Goal: Task Accomplishment & Management: Manage account settings

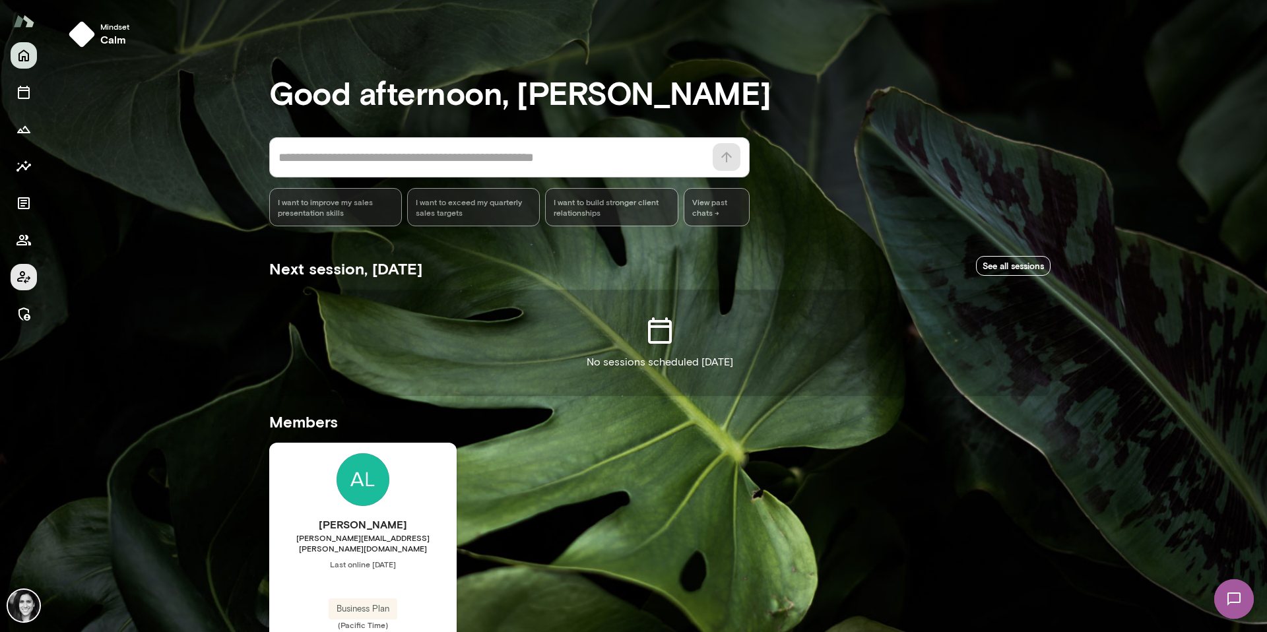
click at [24, 283] on icon "Client app" at bounding box center [24, 277] width 16 height 16
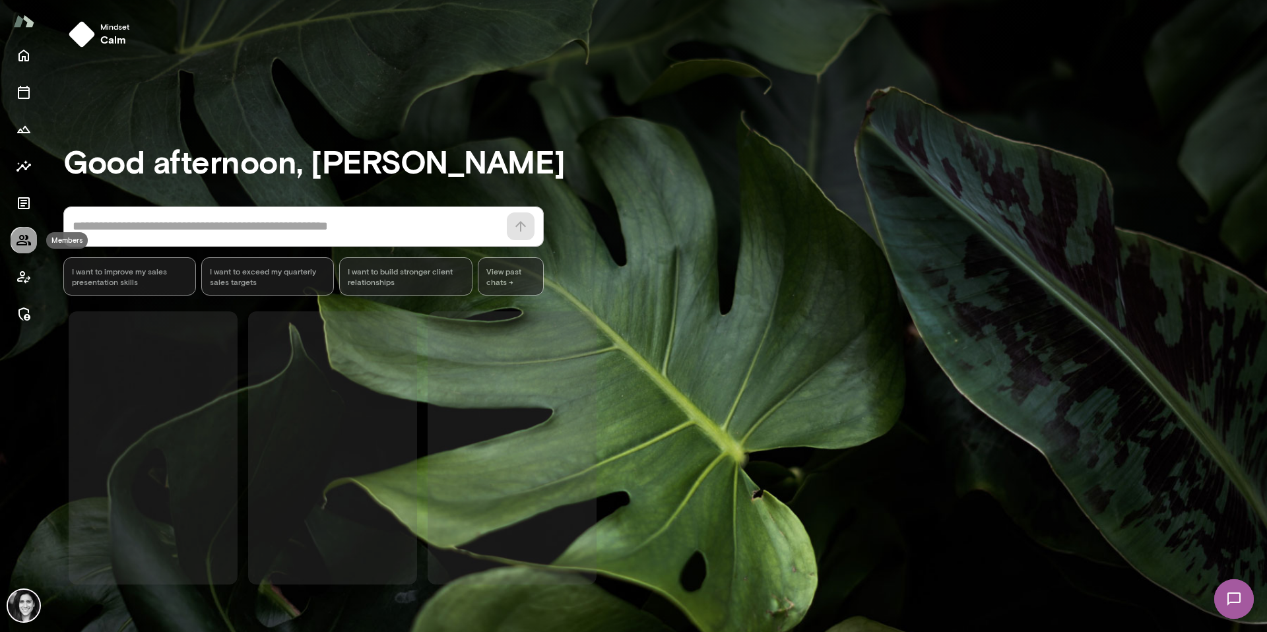
click at [24, 239] on icon "Members" at bounding box center [24, 240] width 16 height 16
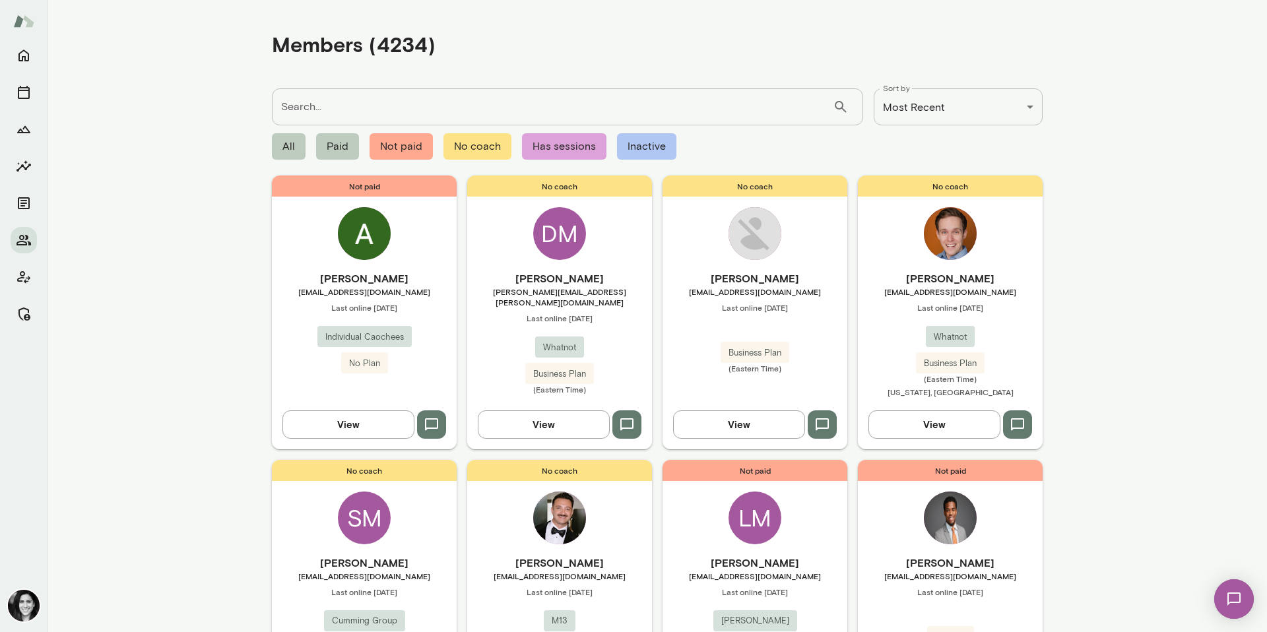
click at [422, 232] on div "Not paid [PERSON_NAME] [EMAIL_ADDRESS][DOMAIN_NAME] Last online [DATE] Individu…" at bounding box center [364, 311] width 185 height 273
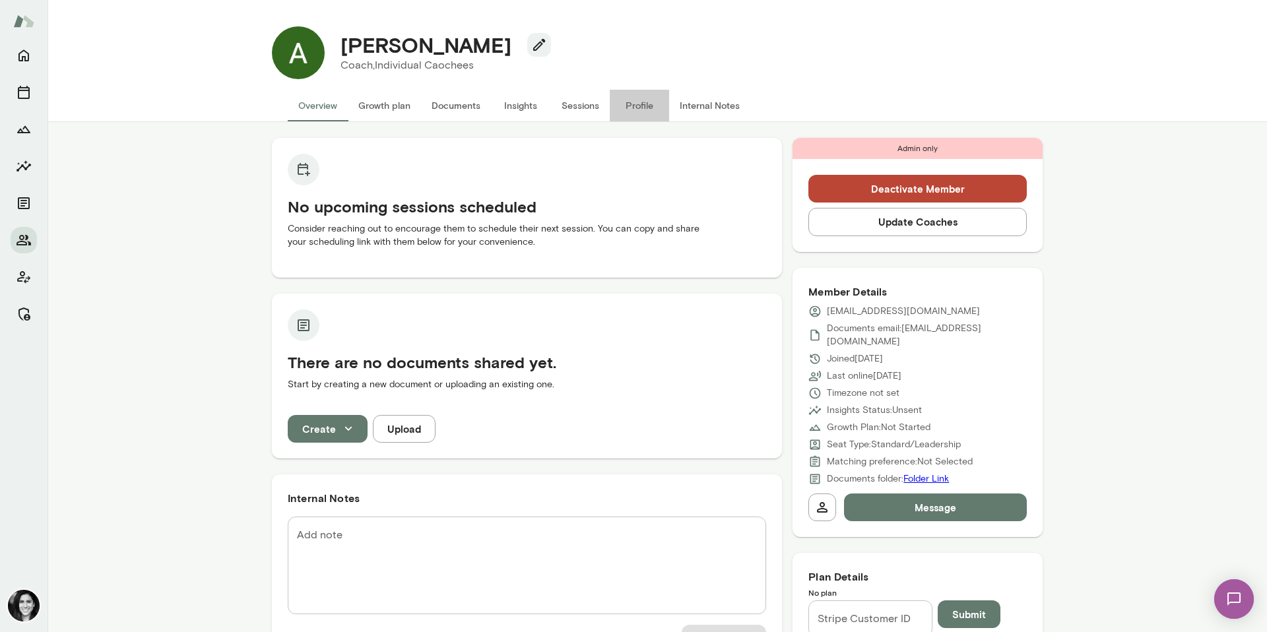
click at [637, 114] on button "Profile" at bounding box center [639, 106] width 59 height 32
